Goal: Task Accomplishment & Management: Use online tool/utility

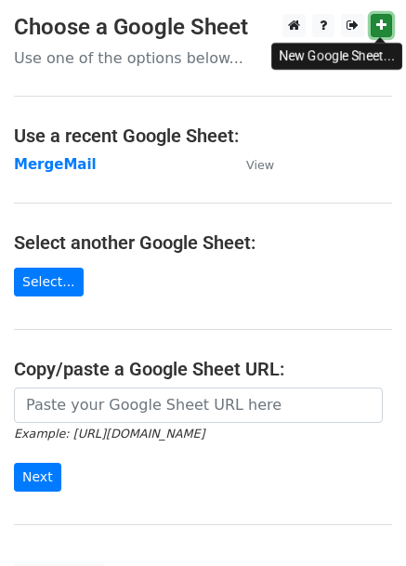
drag, startPoint x: 0, startPoint y: 0, endPoint x: 376, endPoint y: 31, distance: 377.0
click at [377, 31] on icon at bounding box center [382, 25] width 10 height 13
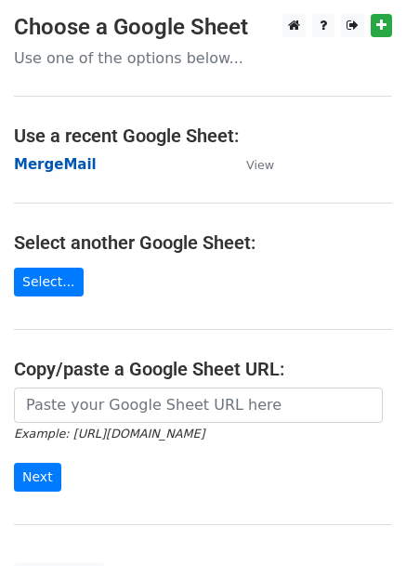
click at [69, 163] on strong "MergeMail" at bounding box center [55, 164] width 83 height 17
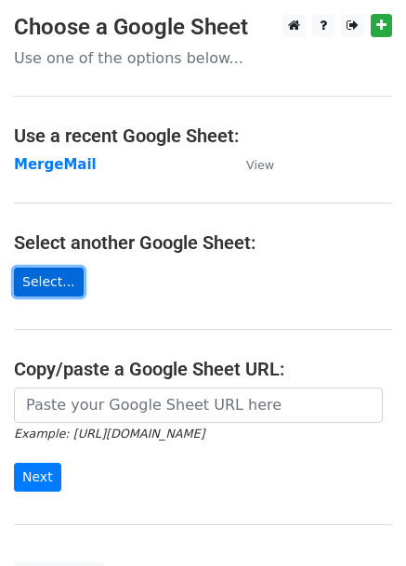
click at [47, 278] on link "Select..." at bounding box center [49, 282] width 70 height 29
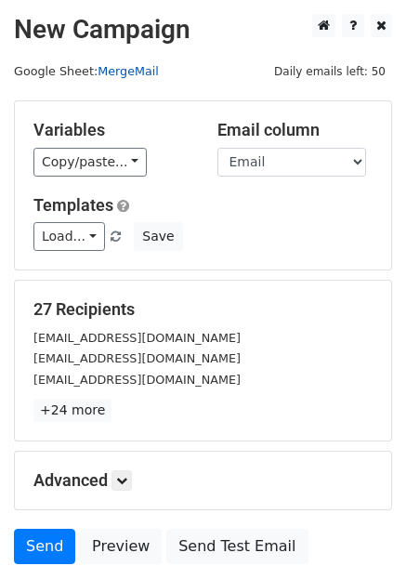
click at [144, 64] on link "MergeMail" at bounding box center [128, 71] width 61 height 14
drag, startPoint x: 129, startPoint y: 73, endPoint x: 84, endPoint y: 103, distance: 54.9
click at [84, 103] on div "Variables Copy/paste... {{Handle}} {{Email}} Email column Handle Email Template…" at bounding box center [203, 185] width 377 height 168
click at [147, 68] on link "MergeMail" at bounding box center [128, 71] width 61 height 14
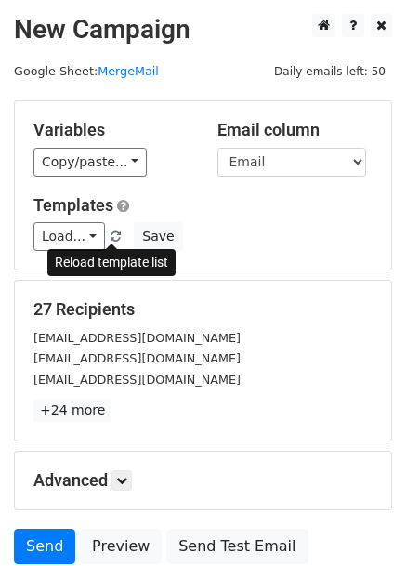
click at [111, 235] on span at bounding box center [116, 238] width 10 height 12
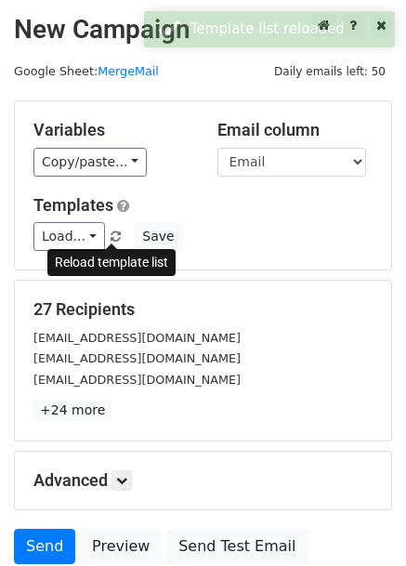
click at [111, 235] on span at bounding box center [116, 238] width 10 height 12
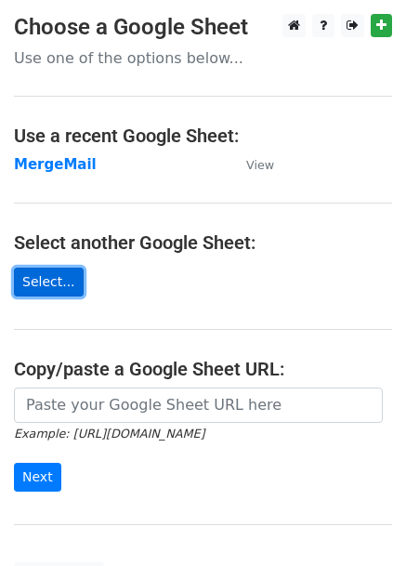
click at [61, 286] on link "Select..." at bounding box center [49, 282] width 70 height 29
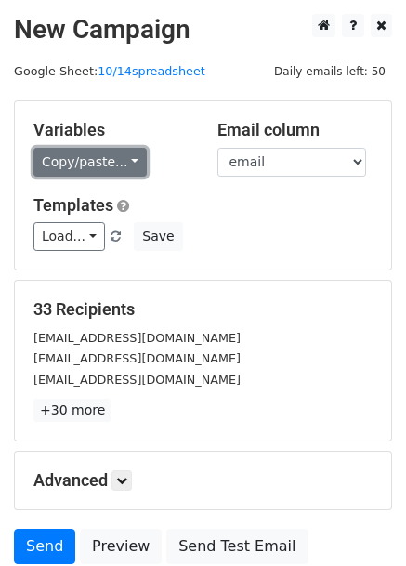
click at [71, 172] on link "Copy/paste..." at bounding box center [89, 162] width 113 height 29
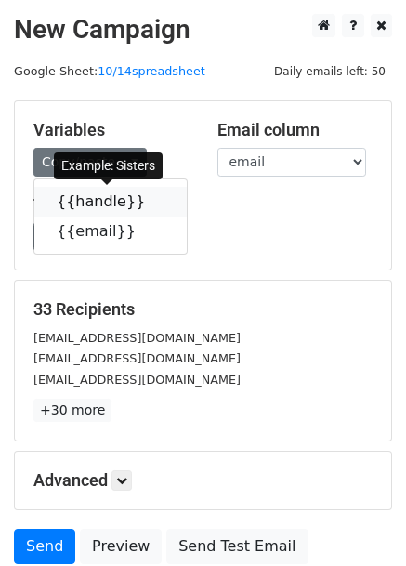
click at [100, 205] on link "{{handle}}" at bounding box center [110, 202] width 153 height 30
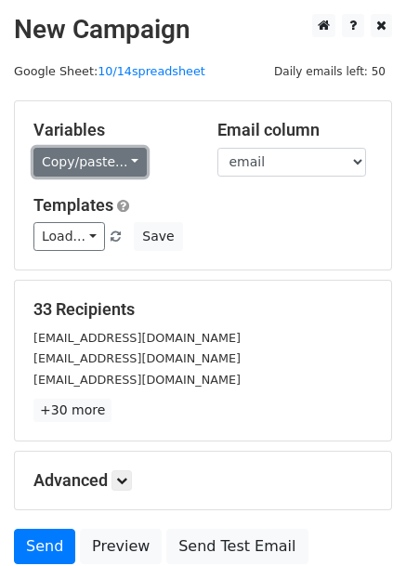
click at [73, 155] on link "Copy/paste..." at bounding box center [89, 162] width 113 height 29
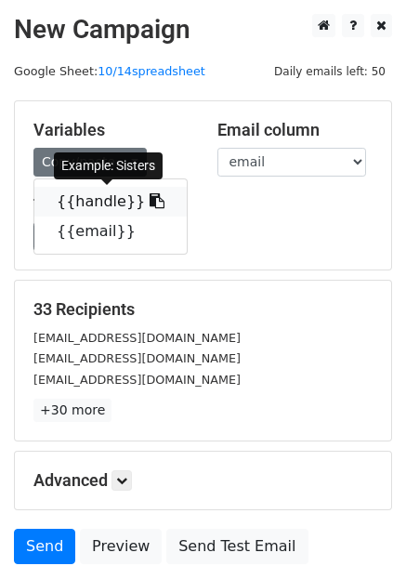
click at [91, 204] on link "{{handle}}" at bounding box center [110, 202] width 153 height 30
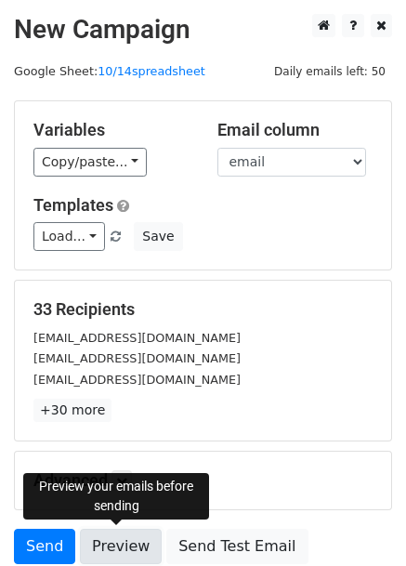
click at [128, 540] on link "Preview" at bounding box center [121, 546] width 82 height 35
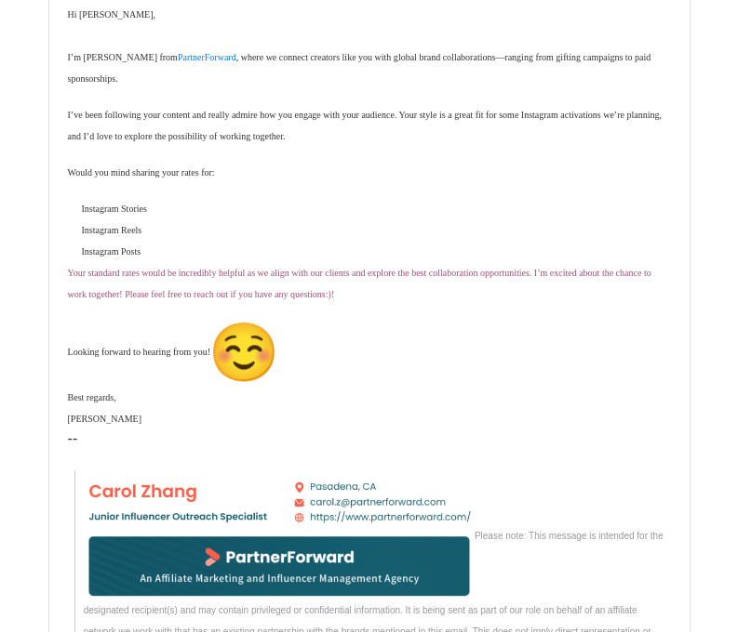
scroll to position [7255, 0]
